Goal: Check status: Check status

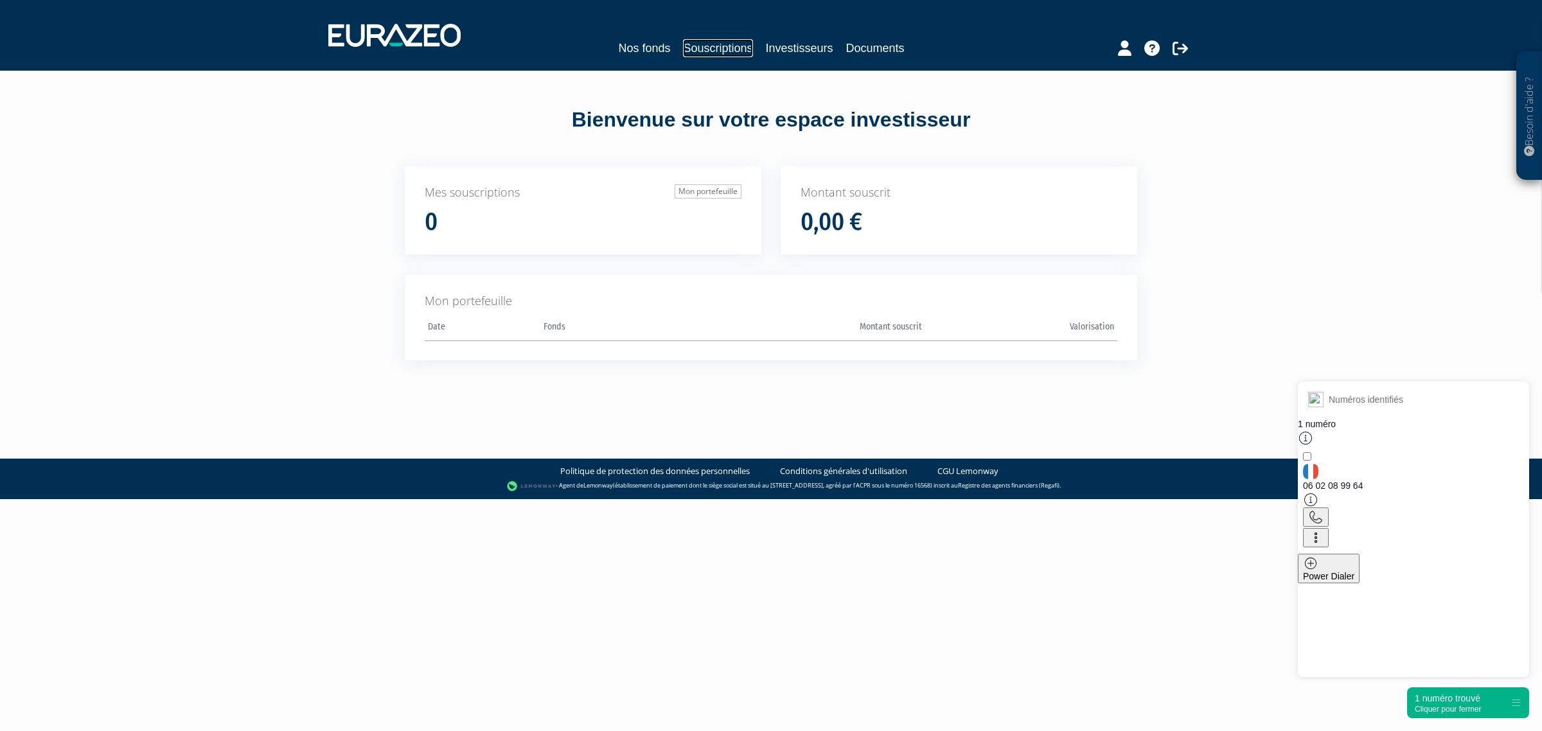
click at [734, 47] on link "Souscriptions" at bounding box center [717, 48] width 69 height 18
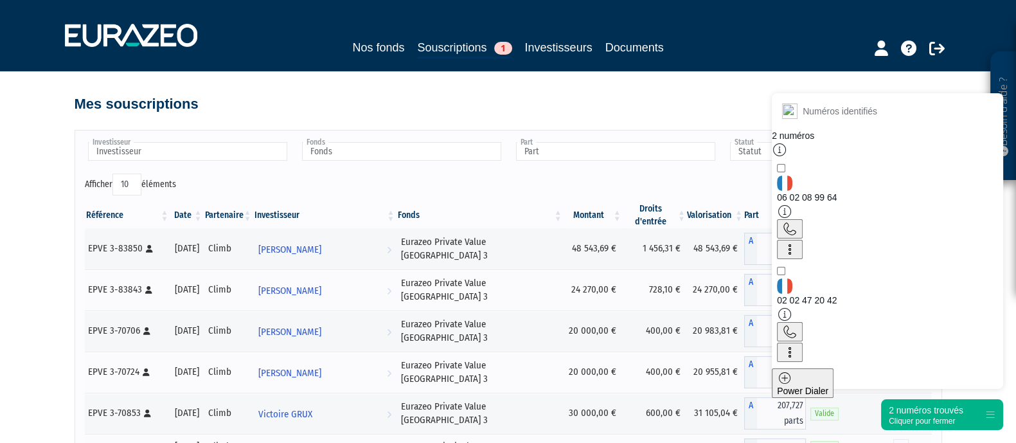
click at [955, 421] on div "Cliquer pour fermer" at bounding box center [926, 420] width 75 height 9
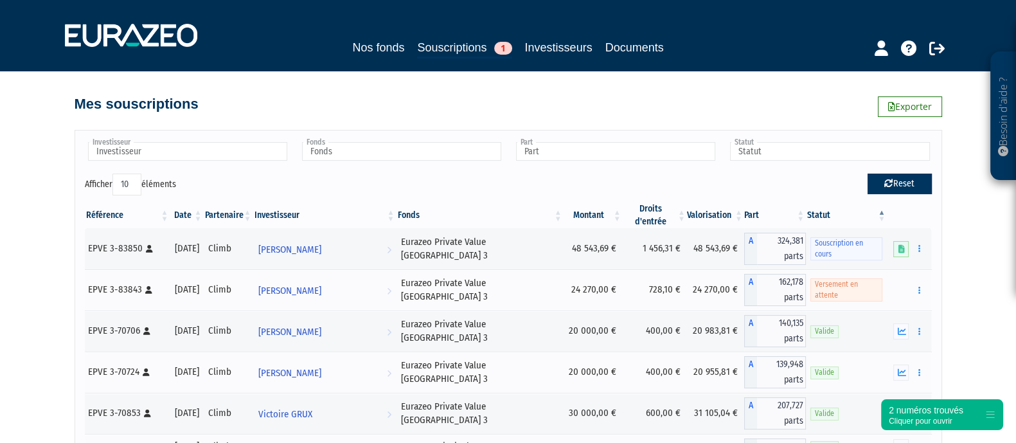
click at [885, 191] on button "Reset" at bounding box center [899, 183] width 64 height 21
type input "Investisseur"
type input "Fonds"
type input "Part"
type input "Statut"
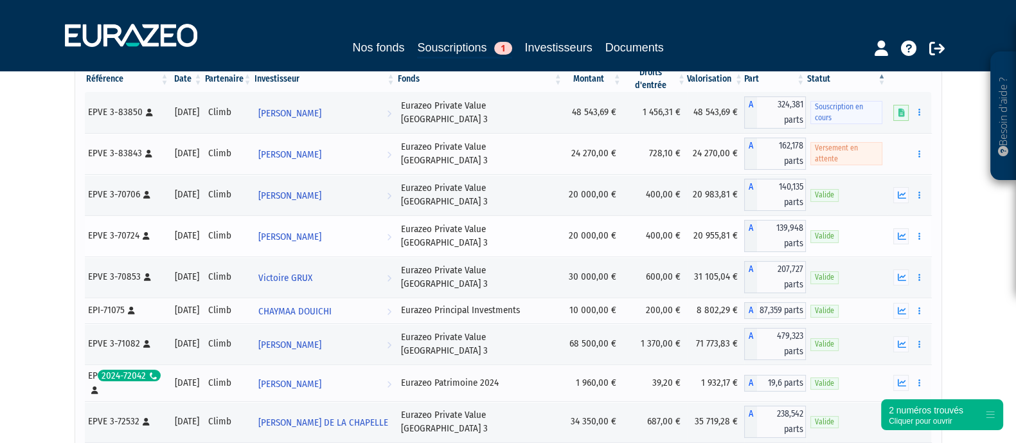
scroll to position [144, 0]
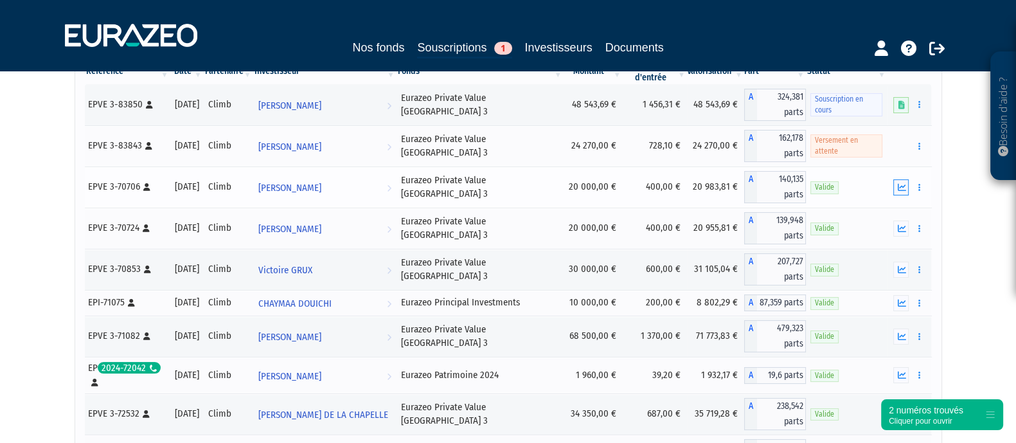
click at [898, 183] on icon "button" at bounding box center [901, 187] width 8 height 8
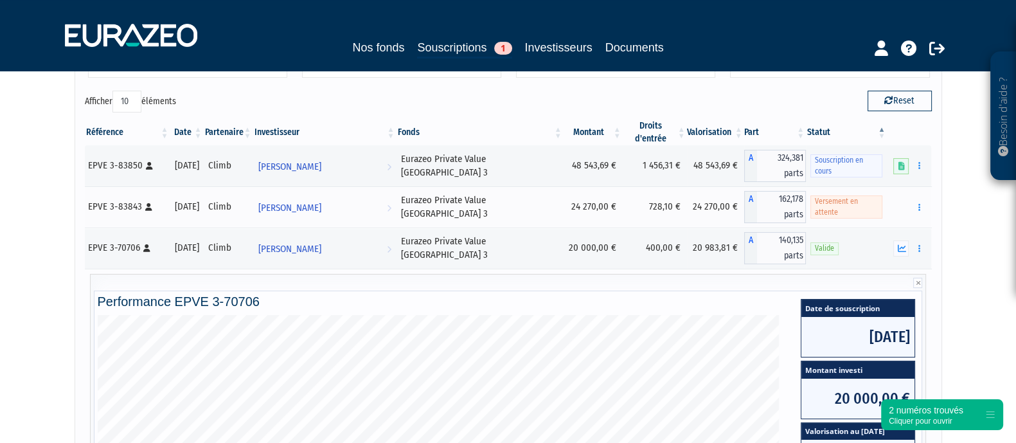
scroll to position [54, 0]
